Goal: Task Accomplishment & Management: Manage account settings

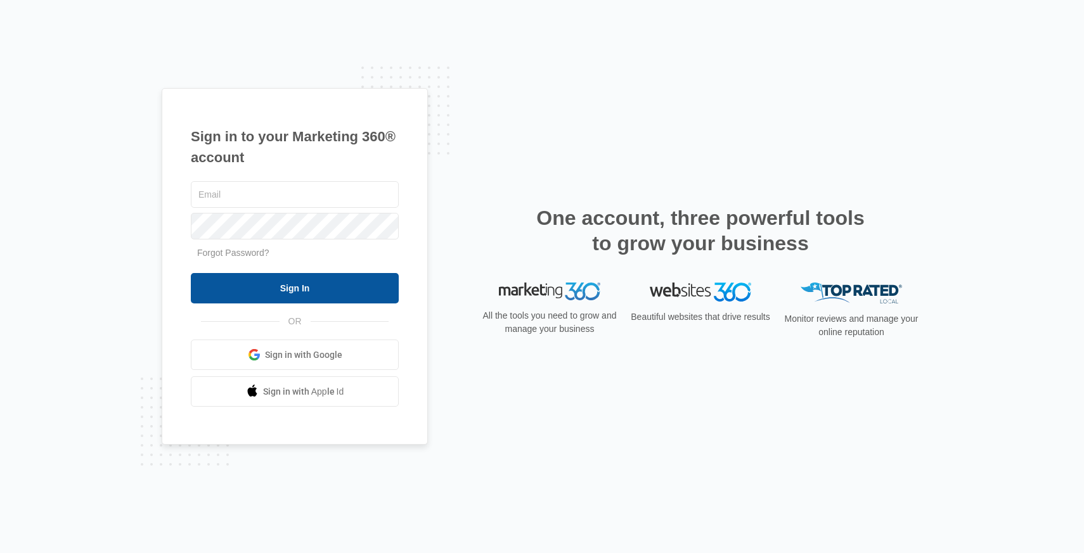
type input "[PERSON_NAME][EMAIL_ADDRESS][PERSON_NAME][DOMAIN_NAME]"
click at [335, 281] on input "Sign In" at bounding box center [295, 288] width 208 height 30
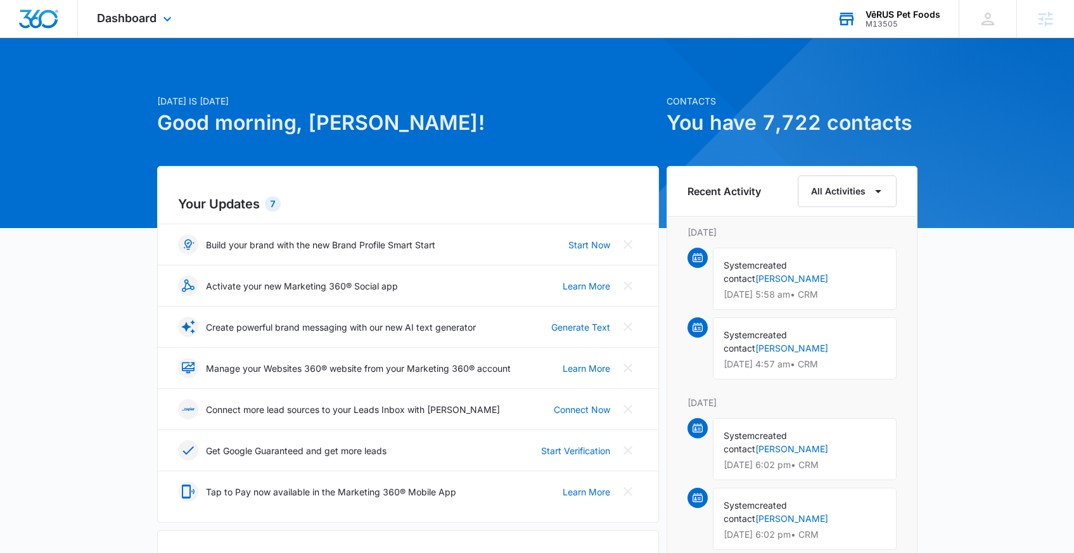
click at [887, 28] on div "VēRUS Pet Foods M13505 Your Accounts View All" at bounding box center [888, 18] width 141 height 37
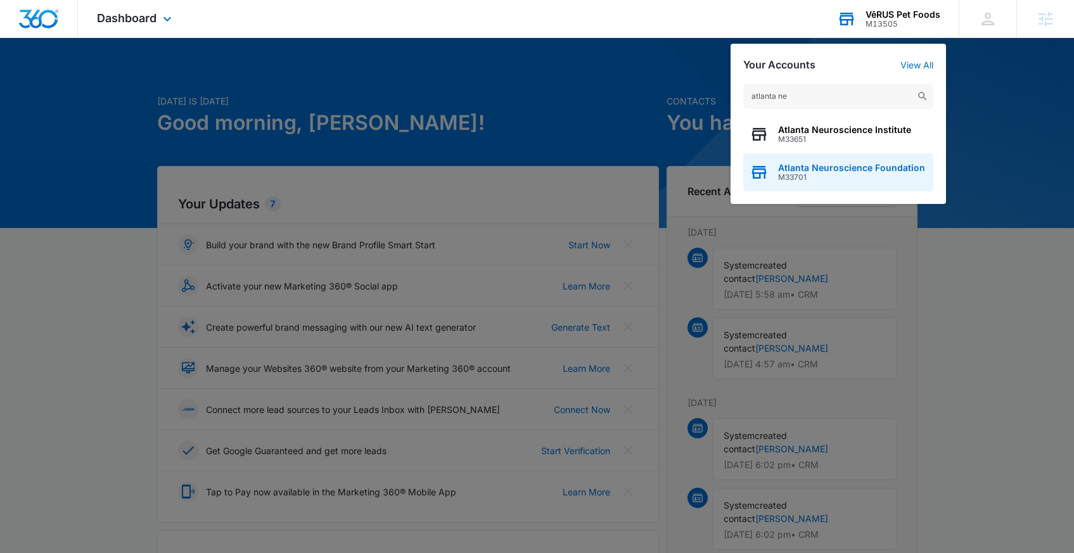
type input "atlanta ne"
click at [838, 160] on div "Atlanta Neuroscience Foundation M33701" at bounding box center [838, 172] width 190 height 38
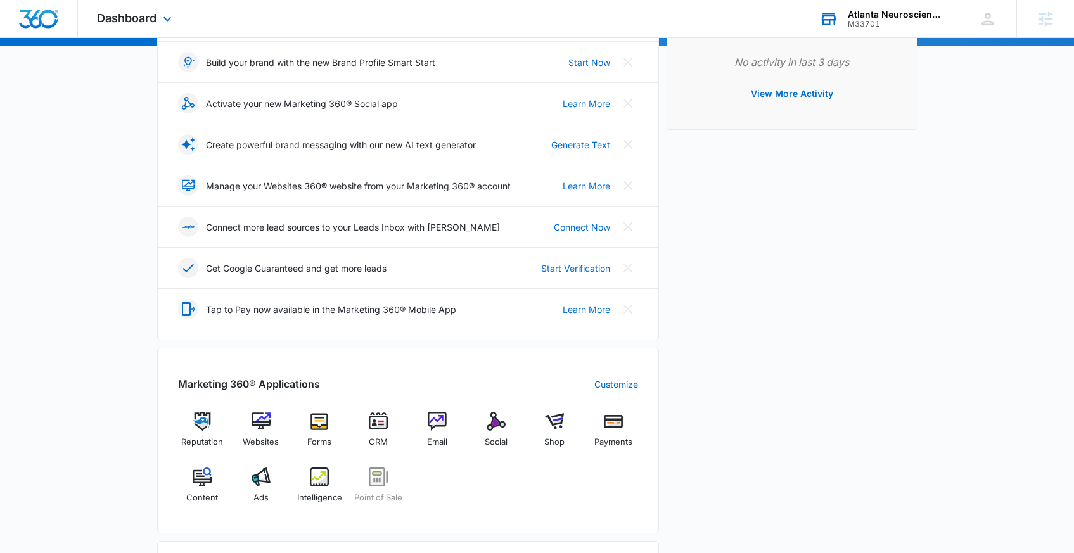
scroll to position [182, 0]
click at [248, 432] on div "Websites" at bounding box center [260, 436] width 49 height 46
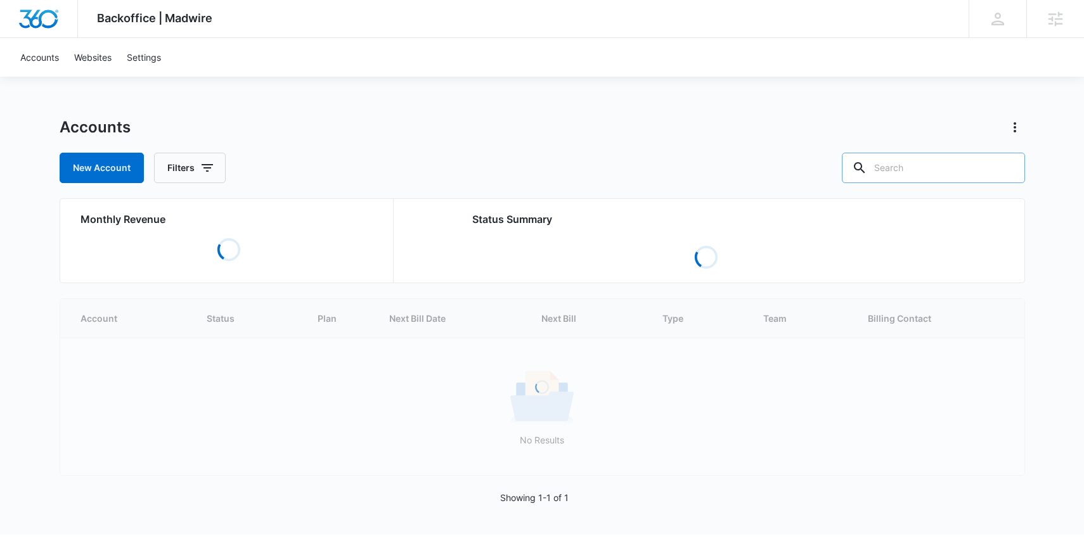
click at [919, 165] on input "text" at bounding box center [933, 168] width 183 height 30
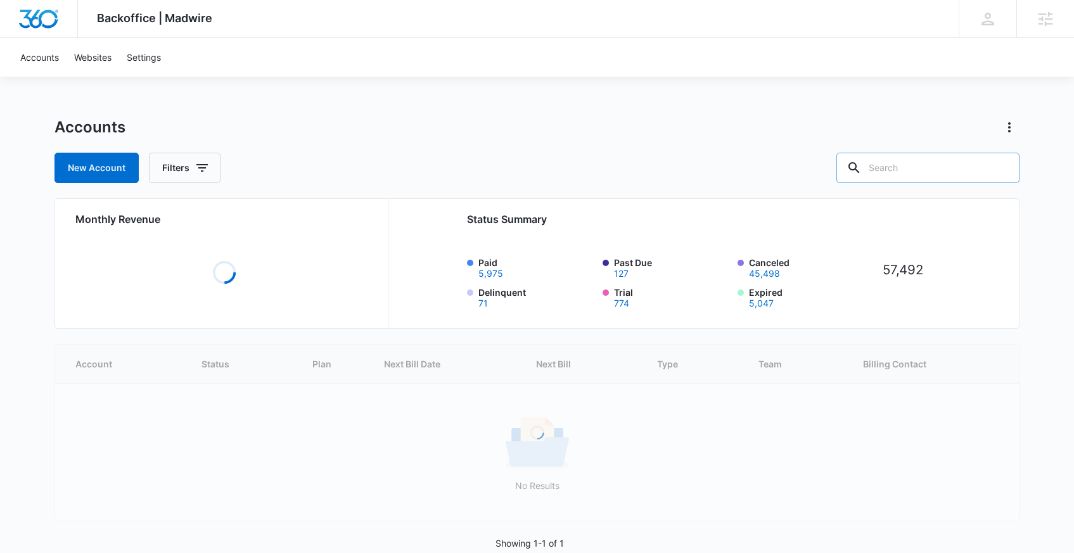
paste input "M24135"
type input "M24135"
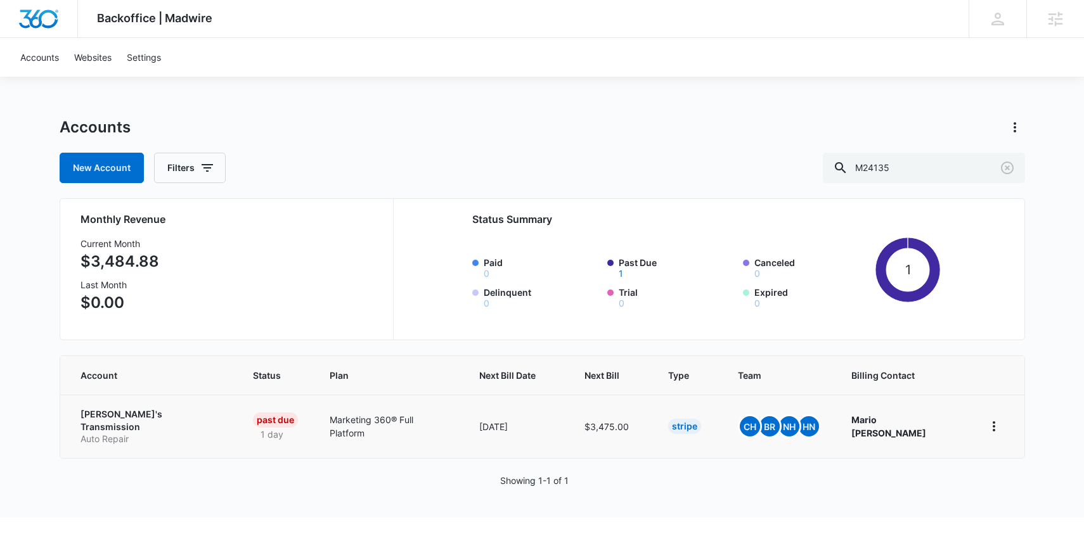
click at [169, 413] on p "Ralph's Transmission" at bounding box center [151, 420] width 142 height 25
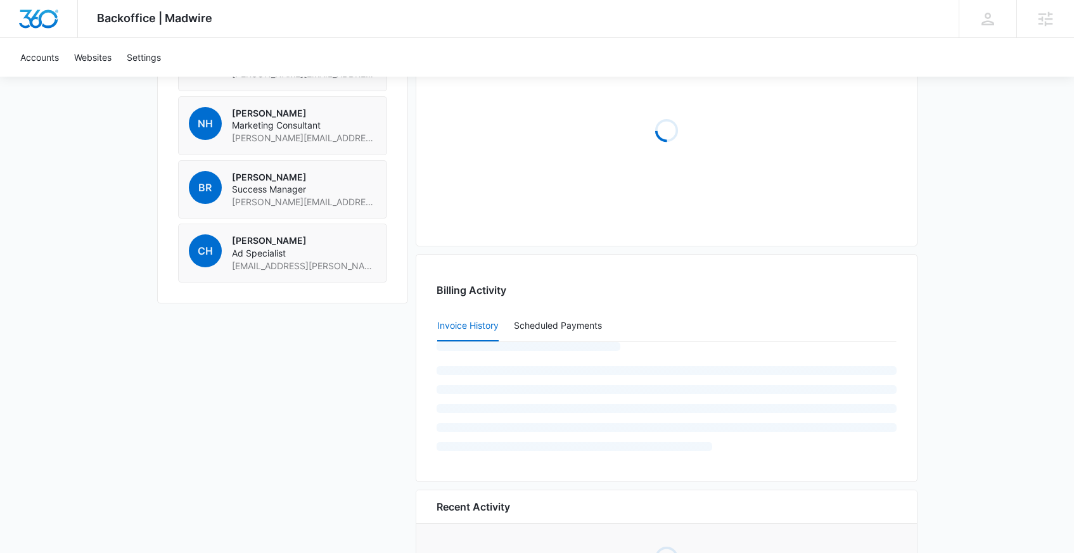
scroll to position [1011, 0]
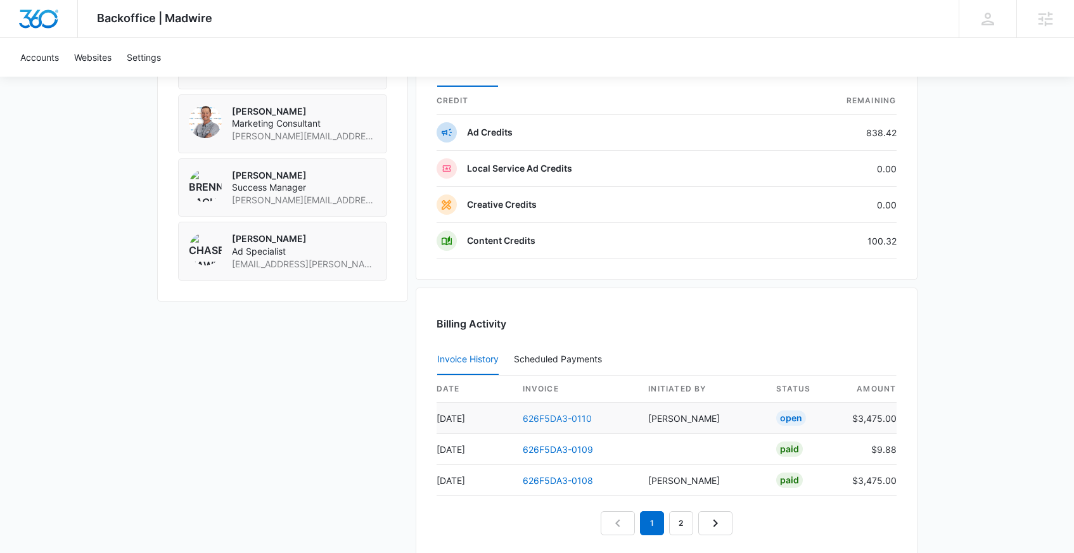
click at [569, 416] on link "626F5DA3-0110" at bounding box center [557, 418] width 69 height 11
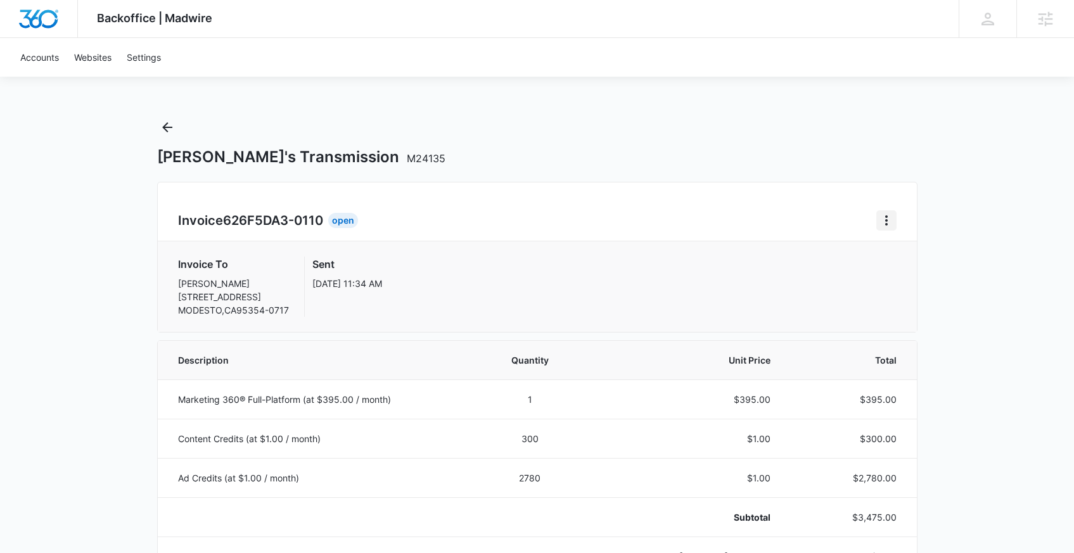
click at [880, 227] on icon "Home" at bounding box center [886, 220] width 15 height 15
click at [906, 279] on div "Retry Payment" at bounding box center [929, 275] width 74 height 9
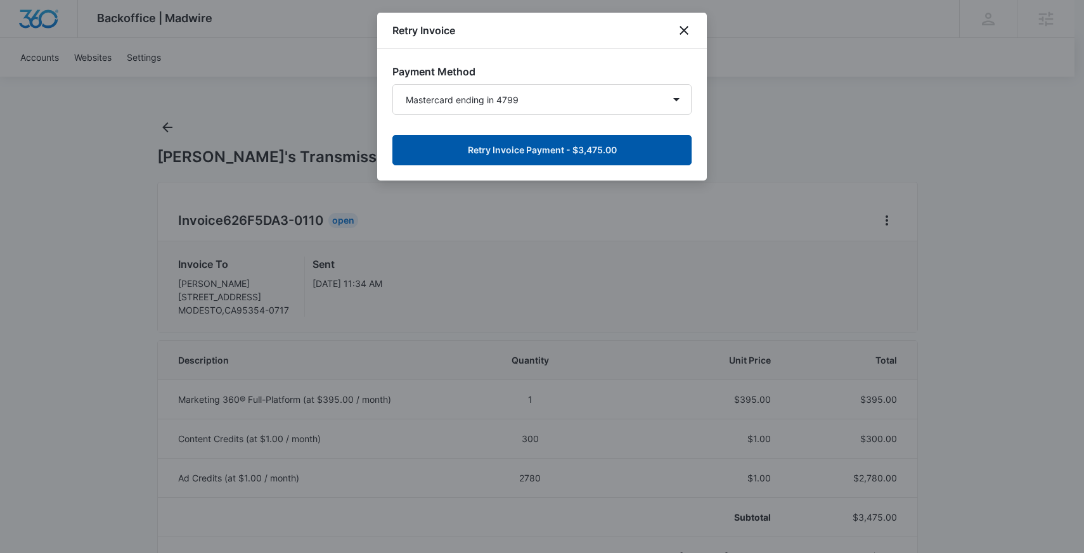
click at [618, 153] on button "Retry Invoice Payment - $3,475.00" at bounding box center [541, 150] width 299 height 30
